Goal: Information Seeking & Learning: Learn about a topic

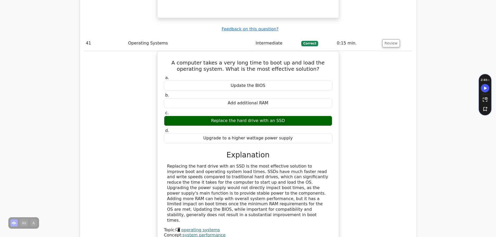
scroll to position [9763, 0]
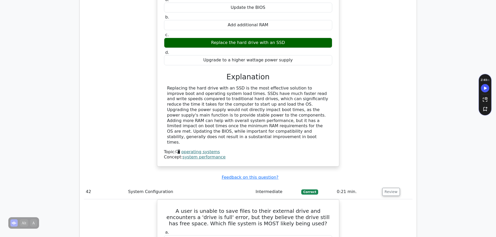
drag, startPoint x: 170, startPoint y: 204, endPoint x: 297, endPoint y: 208, distance: 126.9
copy h5 "After a software update, a user can no longer print to their wireless printer. …"
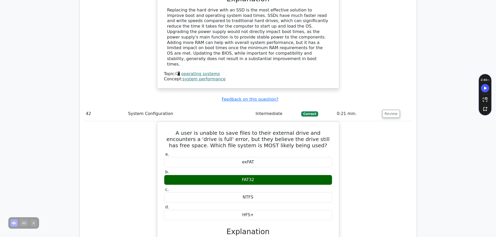
drag, startPoint x: 169, startPoint y: 124, endPoint x: 277, endPoint y: 177, distance: 120.2
drag, startPoint x: 319, startPoint y: 199, endPoint x: 169, endPoint y: 126, distance: 166.2
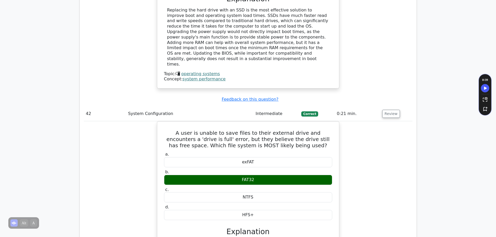
copy div "After a software update, a user can no longer print to their wireless printer. …"
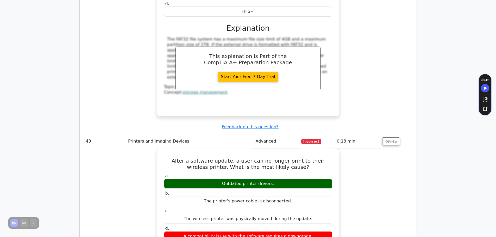
scroll to position [10050, 0]
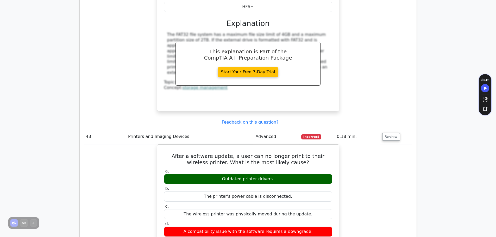
drag, startPoint x: 166, startPoint y: 141, endPoint x: 300, endPoint y: 222, distance: 156.2
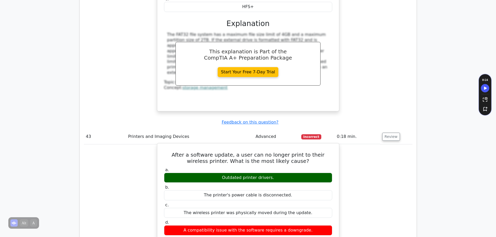
copy div "A user's computer can't connect to the internet after a recent update. The comp…"
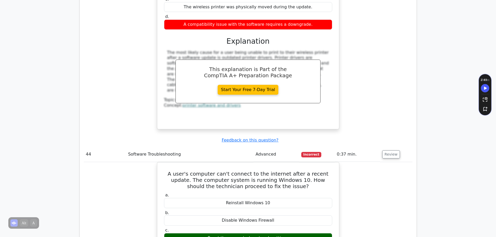
scroll to position [10336, 0]
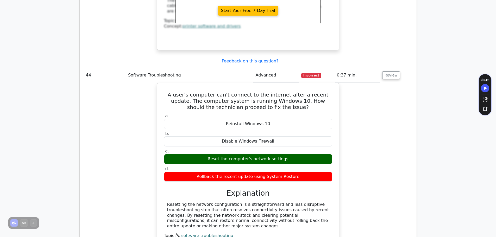
drag, startPoint x: 282, startPoint y: 74, endPoint x: 169, endPoint y: 55, distance: 114.9
copy h5 "A network administrator receives multiple reports of unauthorized access attemp…"
drag, startPoint x: 164, startPoint y: 85, endPoint x: 305, endPoint y: 146, distance: 154.2
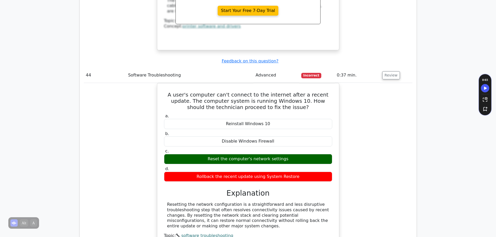
copy div "a. Blacklisting b. Port triggering c. Whitelisting d. Proxy server"
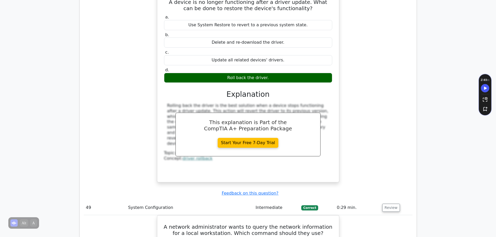
scroll to position [11310, 0]
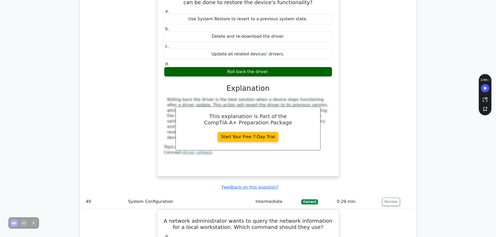
drag, startPoint x: 173, startPoint y: 214, endPoint x: 302, endPoint y: 225, distance: 129.6
copy h5 "A user is experiencing slow performance on their computer and suspects it might…"
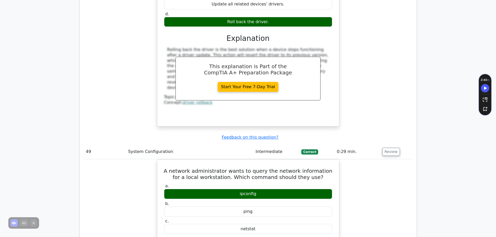
scroll to position [11389, 0]
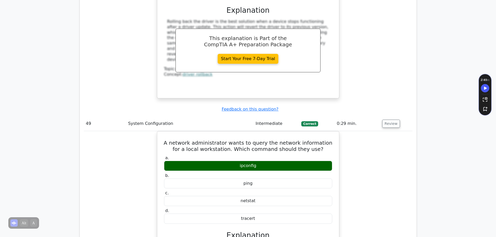
drag, startPoint x: 228, startPoint y: 197, endPoint x: 280, endPoint y: 198, distance: 52.4
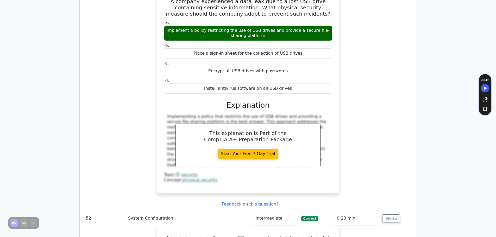
scroll to position [12014, 0]
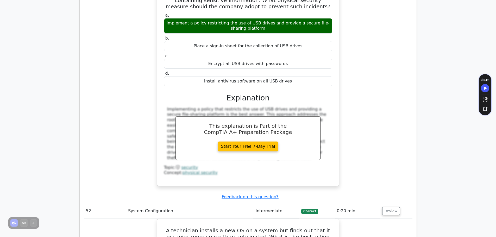
drag, startPoint x: 169, startPoint y: 193, endPoint x: 289, endPoint y: 215, distance: 121.9
copy h5 "A user is experiencing slow system performance. After doing some preliminary an…"
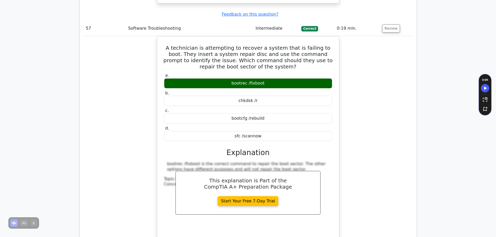
scroll to position [13368, 0]
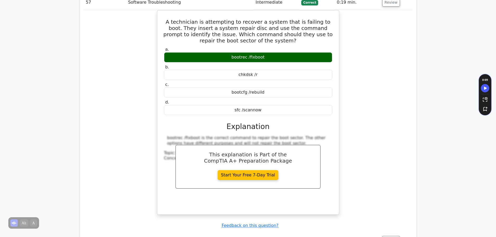
drag, startPoint x: 169, startPoint y: 199, endPoint x: 280, endPoint y: 212, distance: 110.9
copy h5 "A company executive wants to ensure the proper disposal of old computer equipme…"
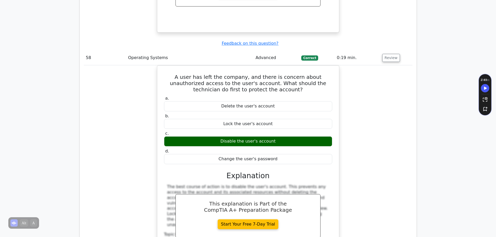
scroll to position [13525, 0]
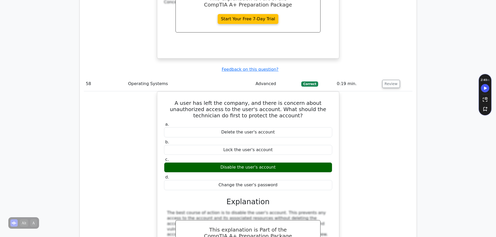
drag, startPoint x: 243, startPoint y: 91, endPoint x: 260, endPoint y: 90, distance: 17.2
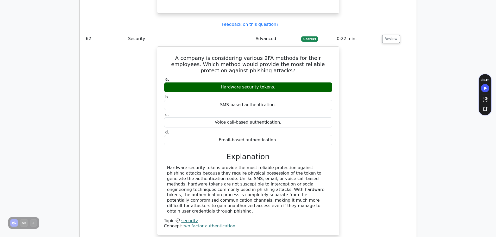
scroll to position [14567, 0]
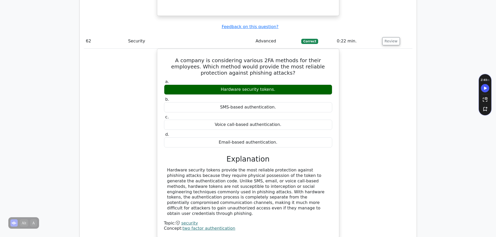
drag, startPoint x: 330, startPoint y: 220, endPoint x: 157, endPoint y: 214, distance: 173.6
copy h5 "You need to check the program associations for file types on a Windows computer…"
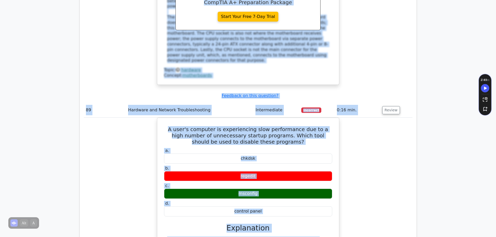
scroll to position [21140, 0]
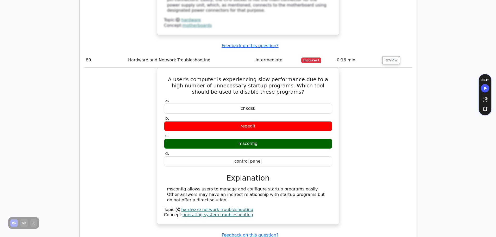
drag, startPoint x: 86, startPoint y: 197, endPoint x: 236, endPoint y: 13, distance: 236.8
copy div "Question # Topic Difficulty Result Time Spent Action 1 Operating Systems Interm…"
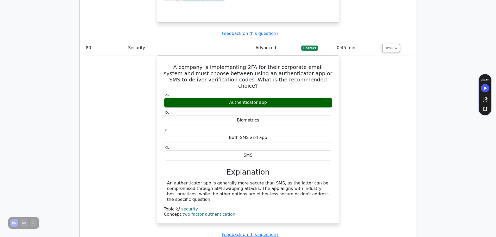
scroll to position [18697, 0]
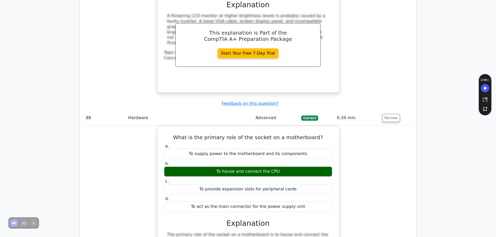
scroll to position [21140, 0]
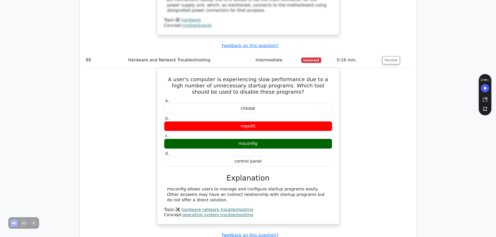
drag, startPoint x: 29, startPoint y: 88, endPoint x: 42, endPoint y: 61, distance: 30.1
